Goal: Information Seeking & Learning: Learn about a topic

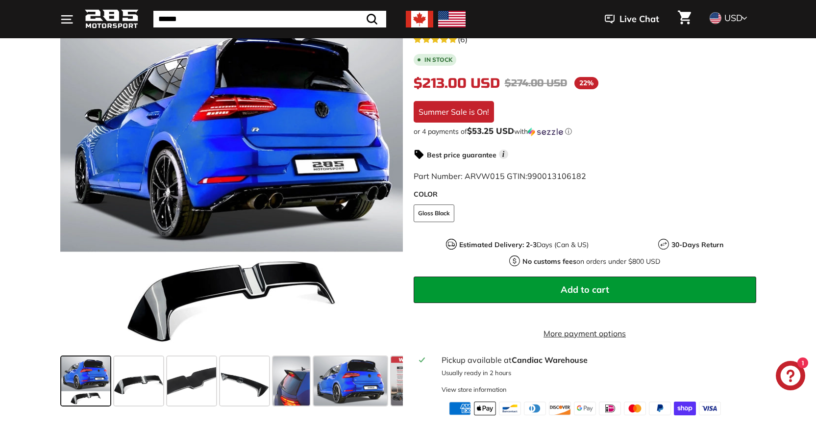
scroll to position [294, 0]
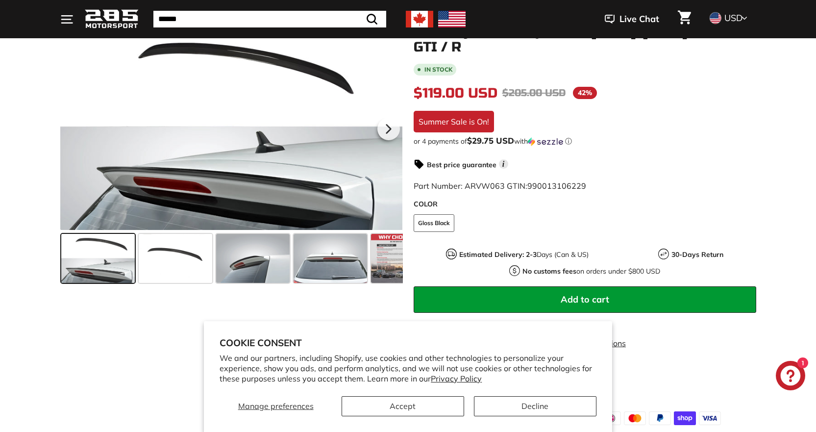
scroll to position [147, 0]
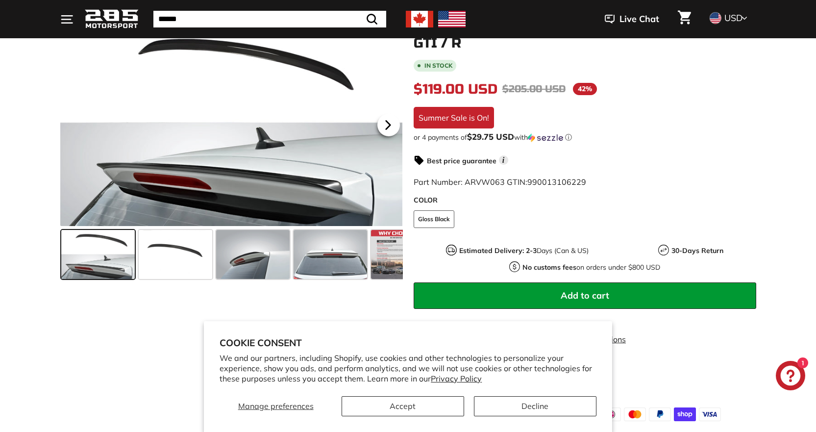
click at [389, 127] on icon at bounding box center [388, 125] width 4 height 8
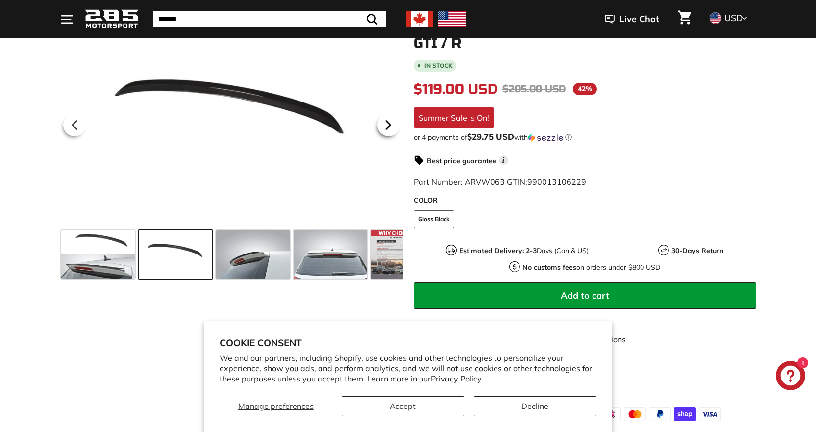
click at [389, 127] on icon at bounding box center [388, 125] width 4 height 8
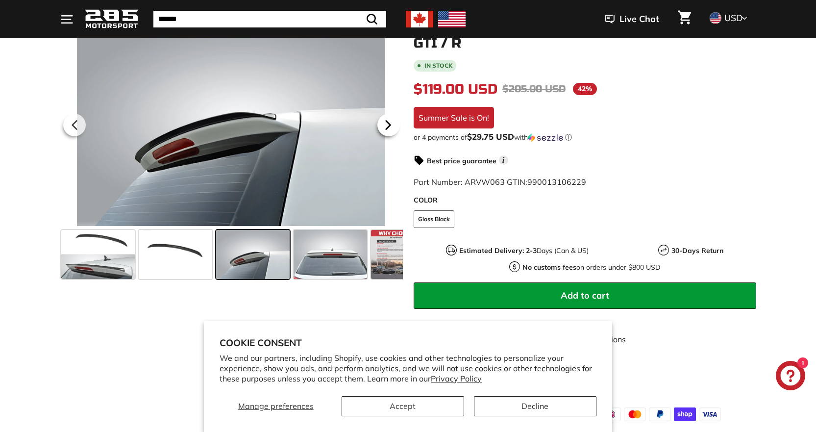
click at [389, 127] on icon at bounding box center [388, 125] width 4 height 8
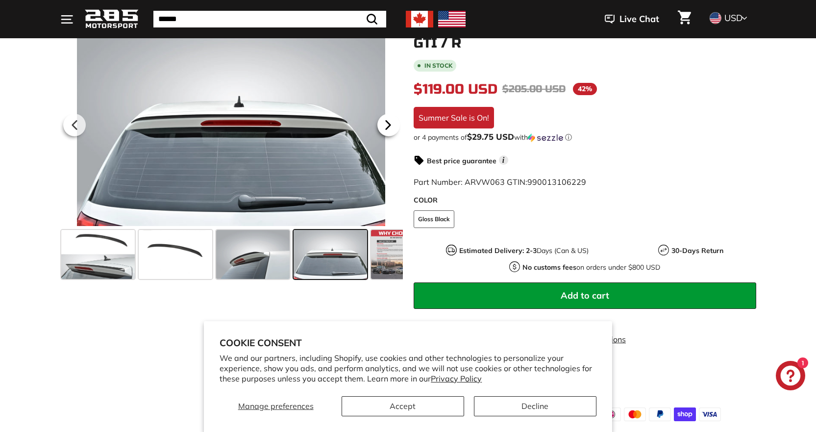
click at [389, 127] on icon at bounding box center [388, 125] width 4 height 8
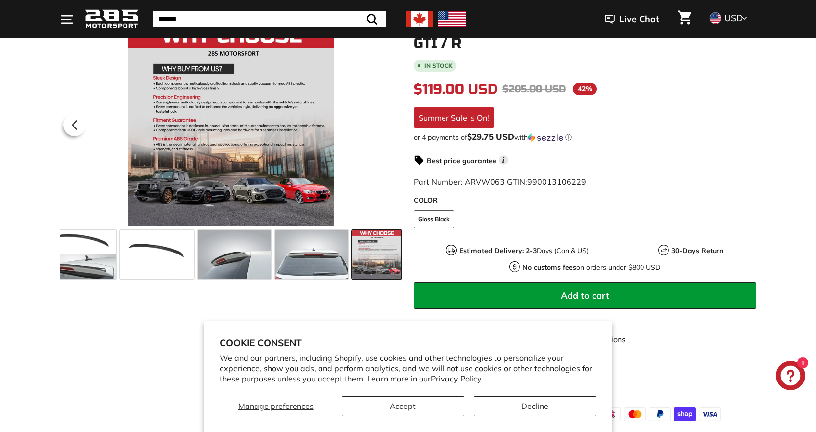
scroll to position [0, 19]
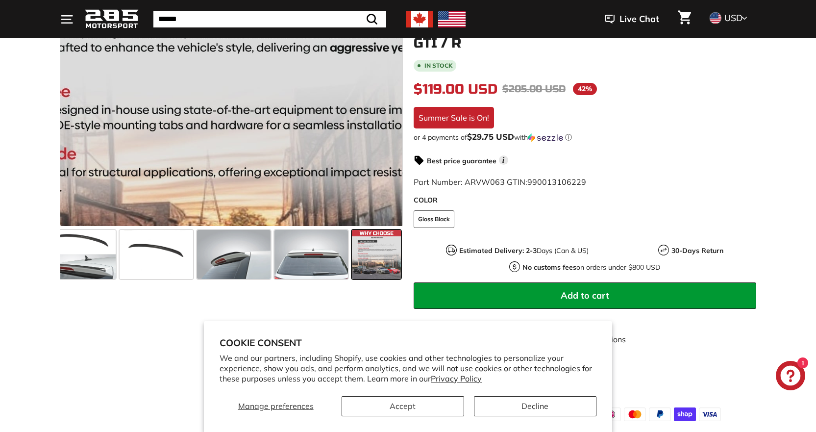
drag, startPoint x: 271, startPoint y: 93, endPoint x: 266, endPoint y: 82, distance: 12.3
